Goal: Navigation & Orientation: Find specific page/section

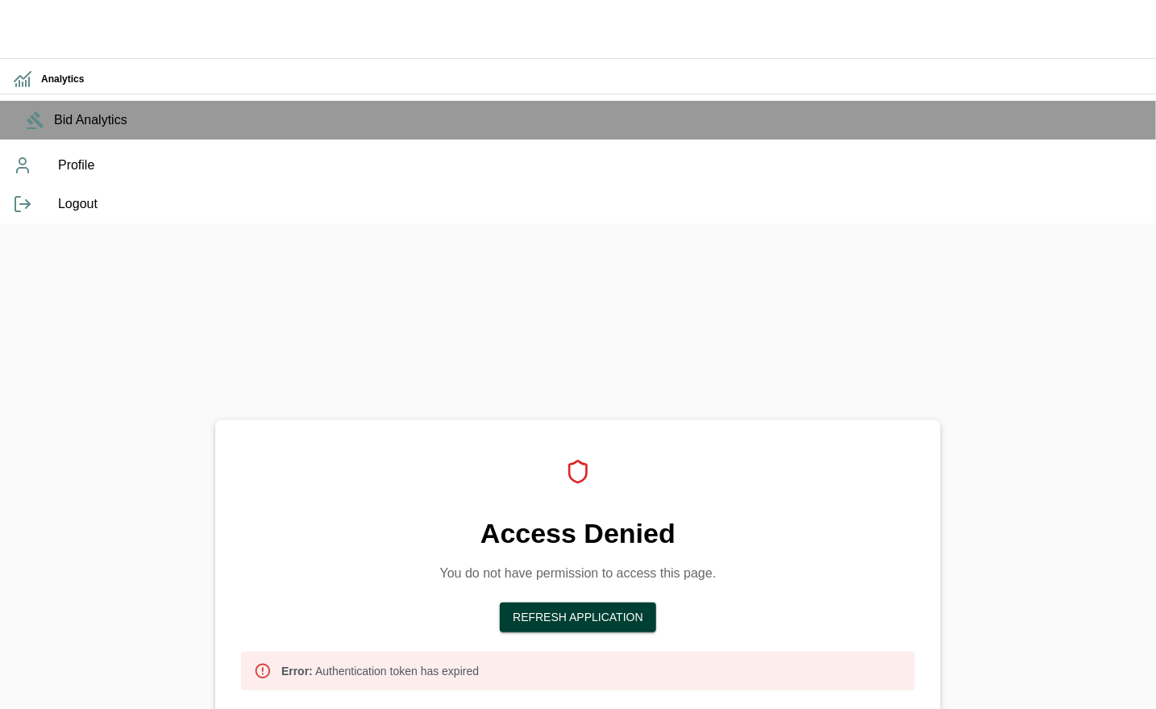
click at [587, 602] on button "Refresh Application" at bounding box center [578, 617] width 156 height 30
